Goal: Transaction & Acquisition: Purchase product/service

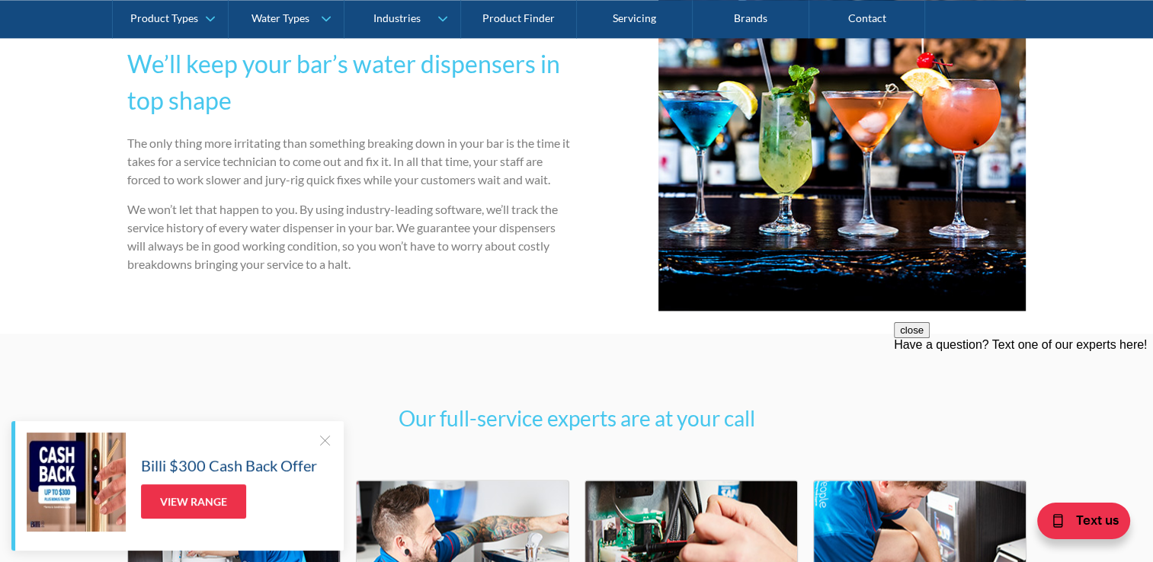
scroll to position [2362, 0]
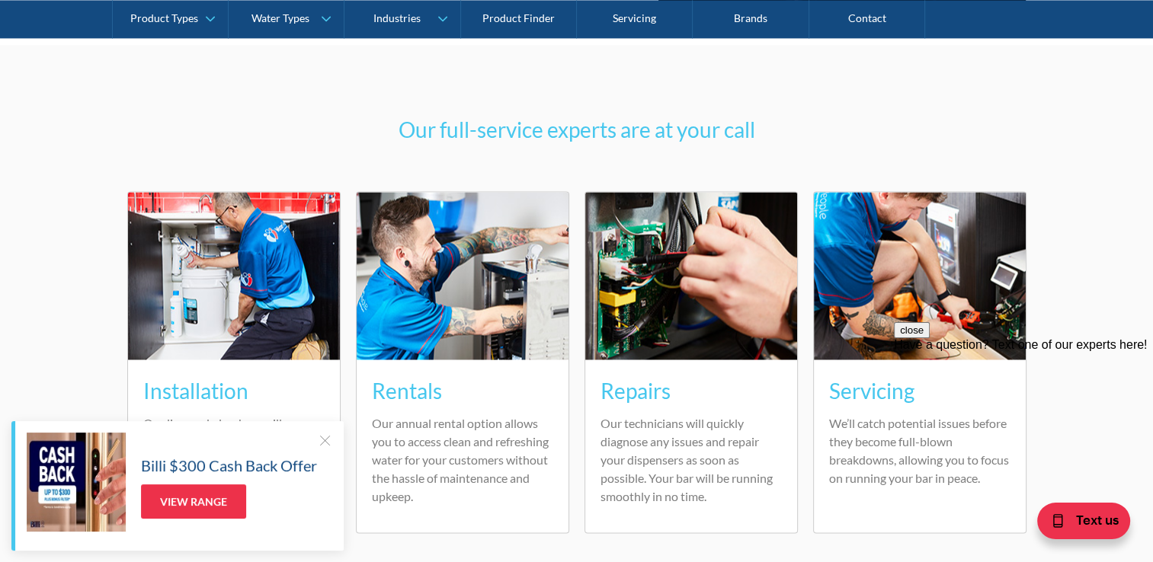
click at [765, 128] on h3 "Our full-service experts are at your call" at bounding box center [577, 130] width 442 height 32
click at [445, 146] on div "Our full-service experts are at your call Installation Our licensed plumbers wi…" at bounding box center [576, 363] width 1153 height 637
click at [437, 135] on h3 "Our full-service experts are at your call" at bounding box center [577, 130] width 442 height 32
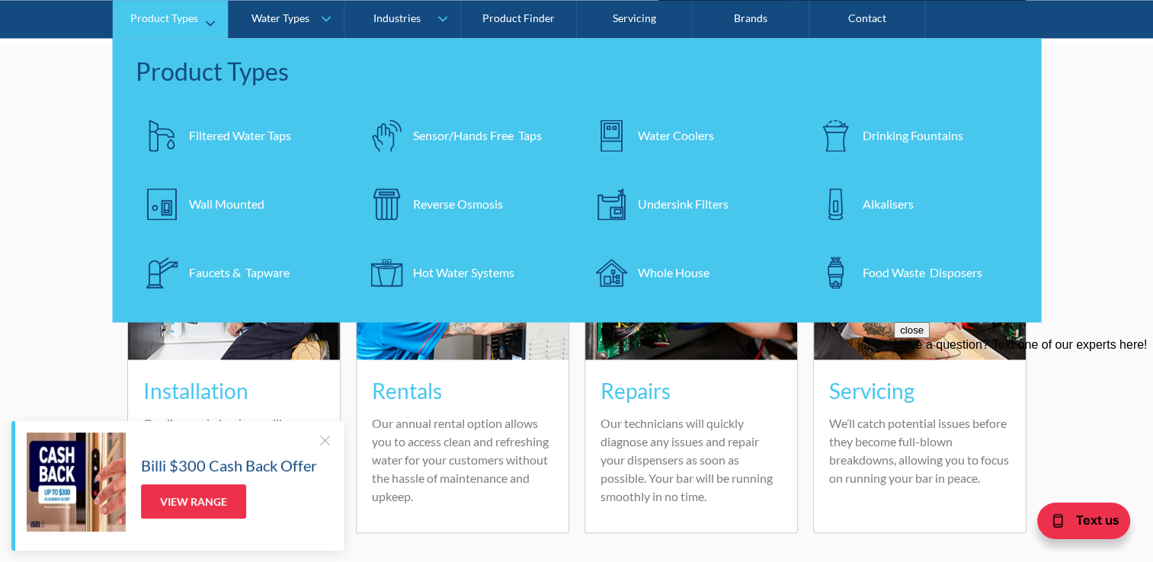
click at [247, 136] on div "Filtered Water Taps" at bounding box center [240, 135] width 102 height 18
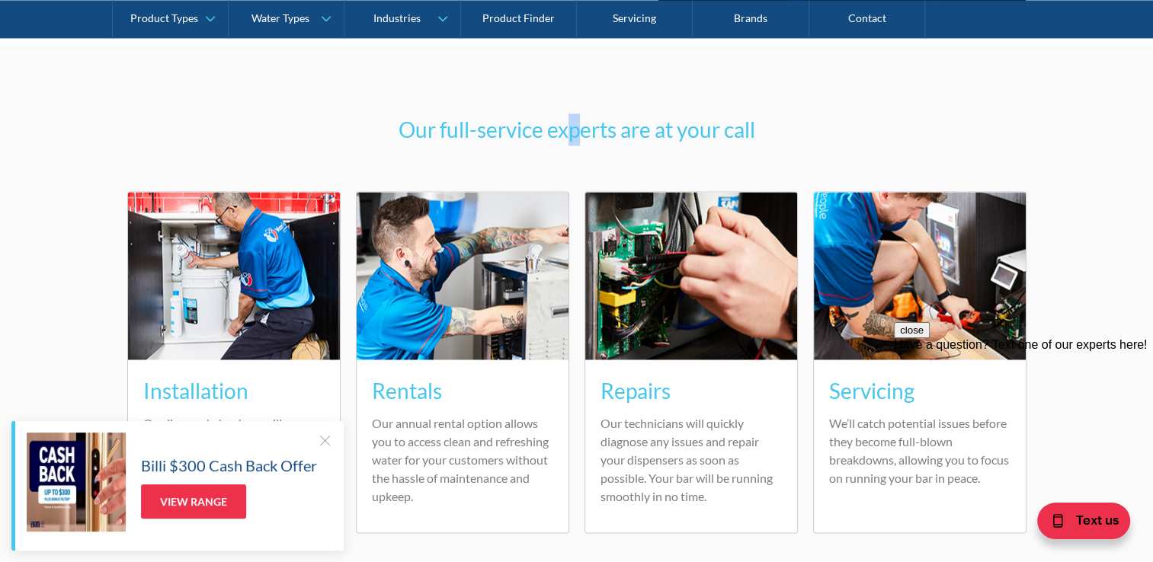
click at [581, 78] on div "Our full-service experts are at your call Installation Our licensed plumbers wi…" at bounding box center [576, 363] width 1153 height 637
drag, startPoint x: 581, startPoint y: 78, endPoint x: 749, endPoint y: 75, distance: 167.6
click at [749, 75] on div "Our full-service experts are at your call Installation Our licensed plumbers wi…" at bounding box center [576, 363] width 1153 height 637
click at [667, 87] on div "Our full-service experts are at your call Installation Our licensed plumbers wi…" at bounding box center [576, 363] width 1153 height 637
click at [692, 87] on div "Our full-service experts are at your call Installation Our licensed plumbers wi…" at bounding box center [576, 363] width 1153 height 637
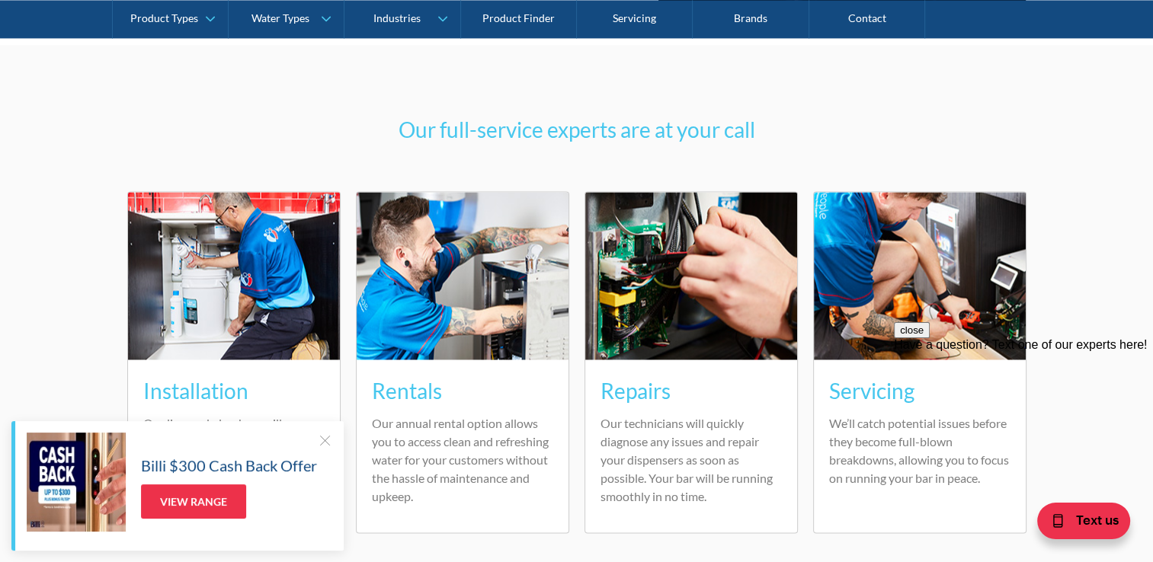
click at [712, 62] on div "Our full-service experts are at your call Installation Our licensed plumbers wi…" at bounding box center [576, 363] width 1153 height 637
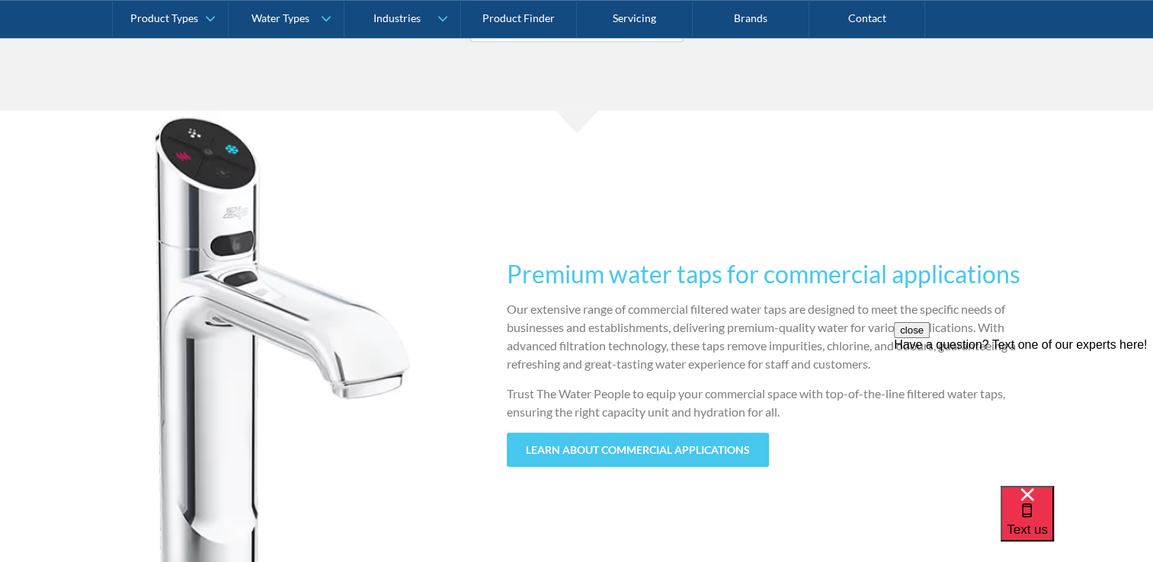
scroll to position [1600, 0]
